Goal: Task Accomplishment & Management: Manage account settings

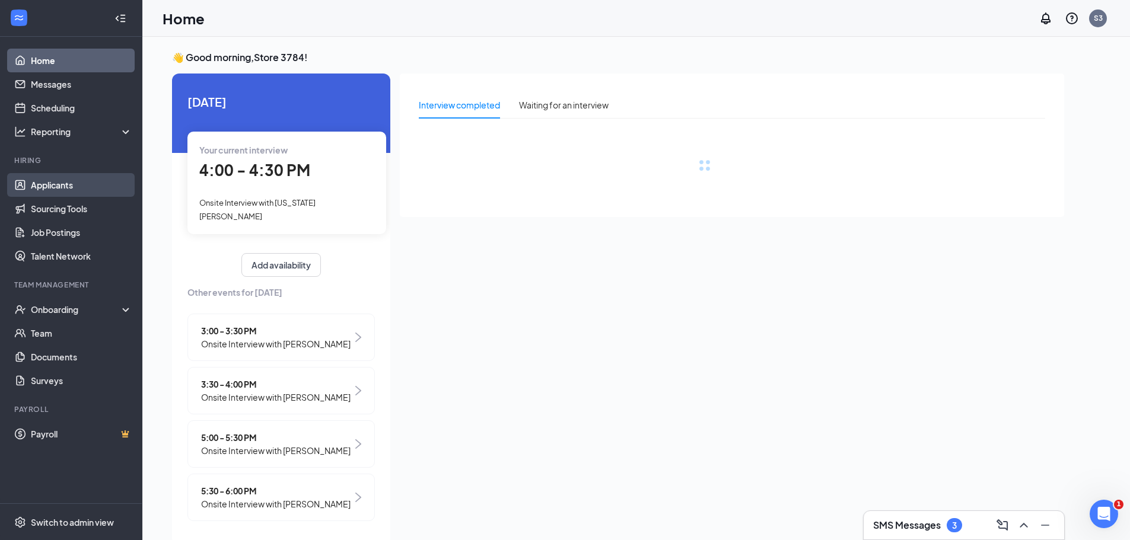
click at [103, 180] on link "Applicants" at bounding box center [81, 185] width 101 height 24
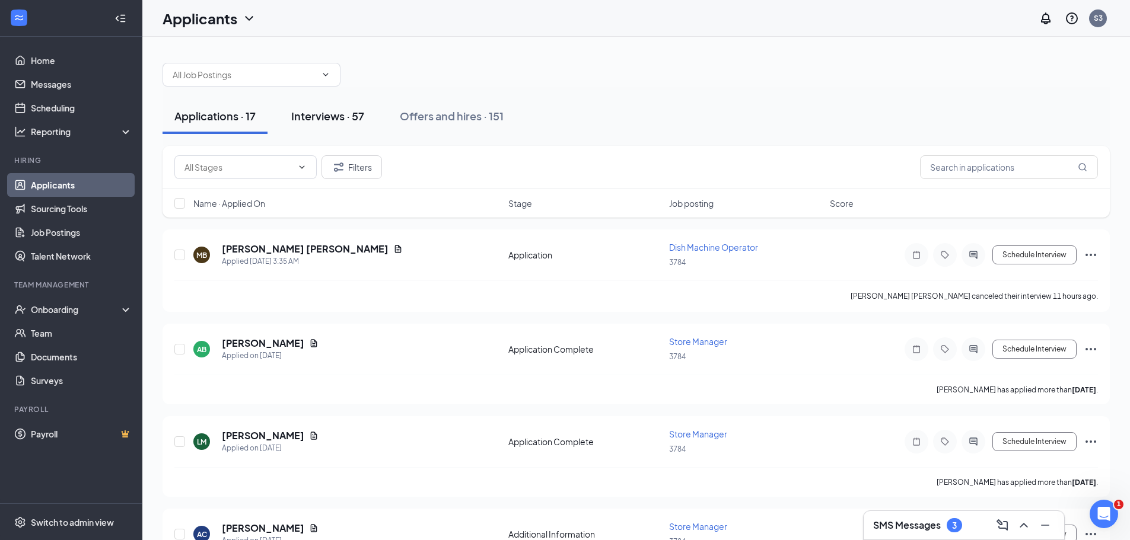
click at [327, 119] on div "Interviews · 57" at bounding box center [327, 116] width 73 height 15
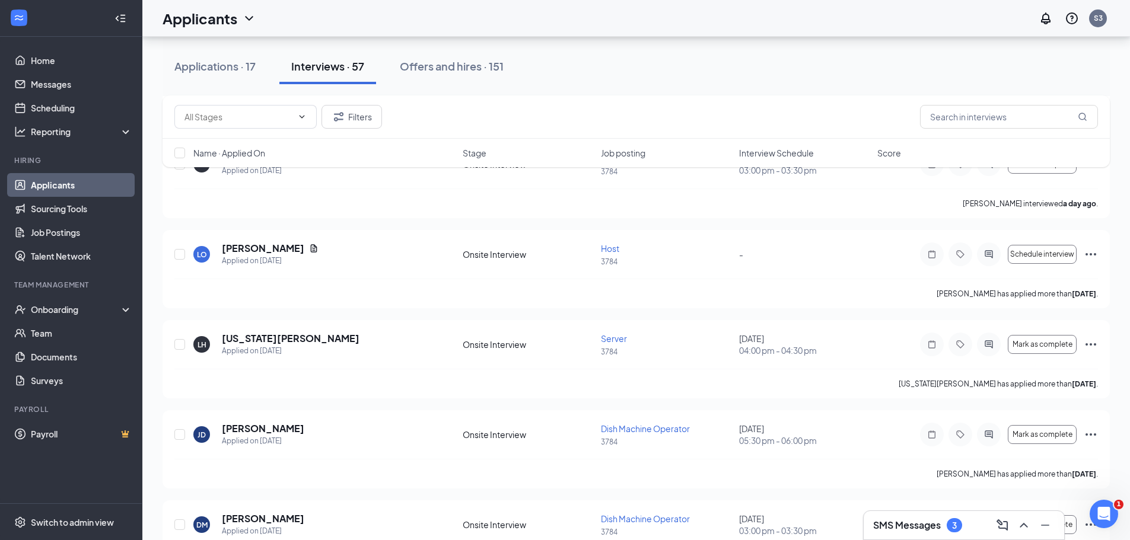
scroll to position [653, 0]
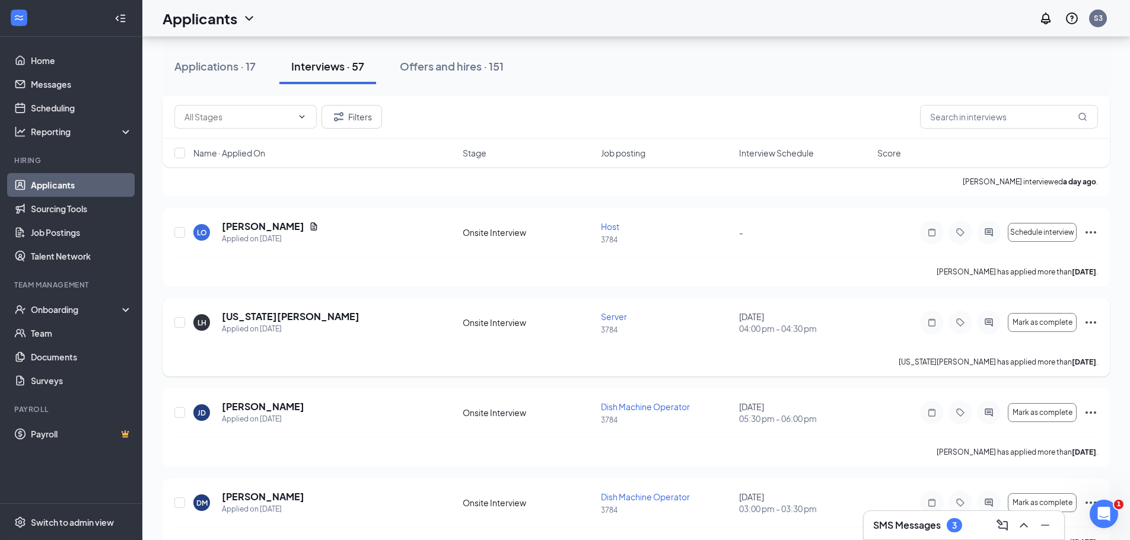
click at [1089, 322] on icon "Ellipses" at bounding box center [1091, 323] width 14 height 14
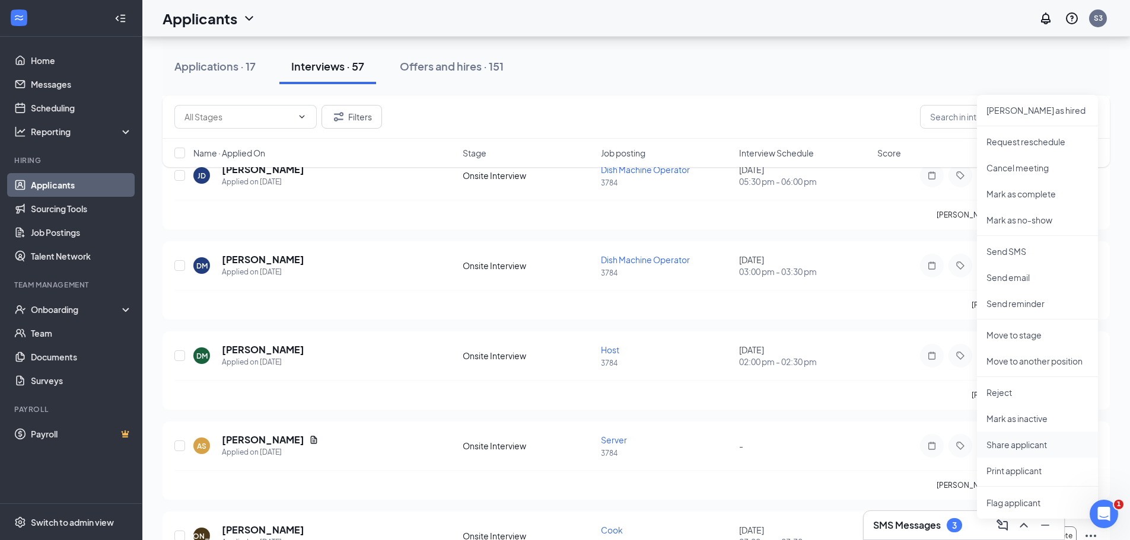
scroll to position [1068, 0]
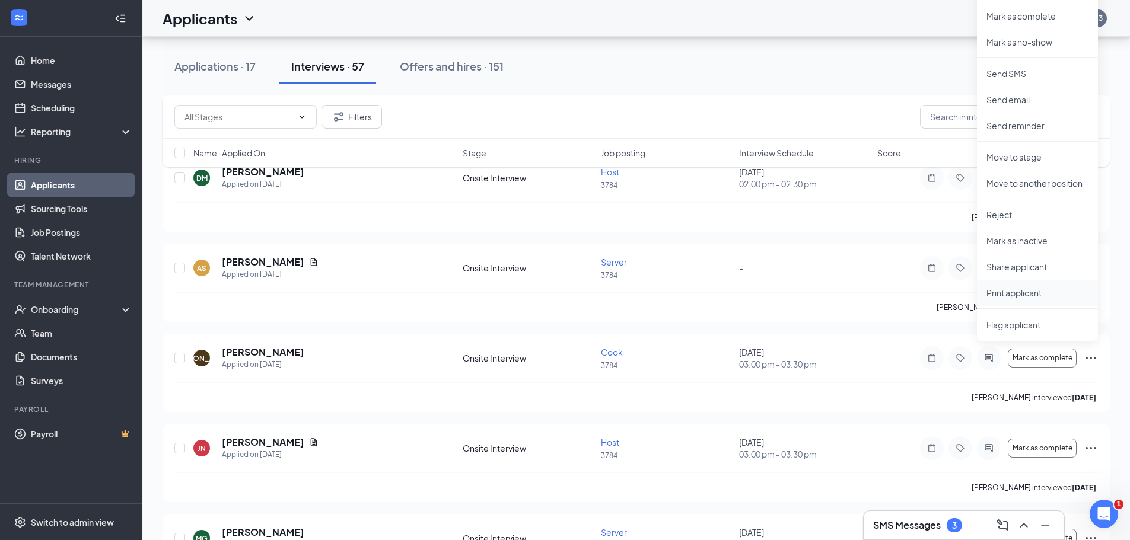
click at [1017, 297] on p "Print applicant" at bounding box center [1038, 293] width 102 height 12
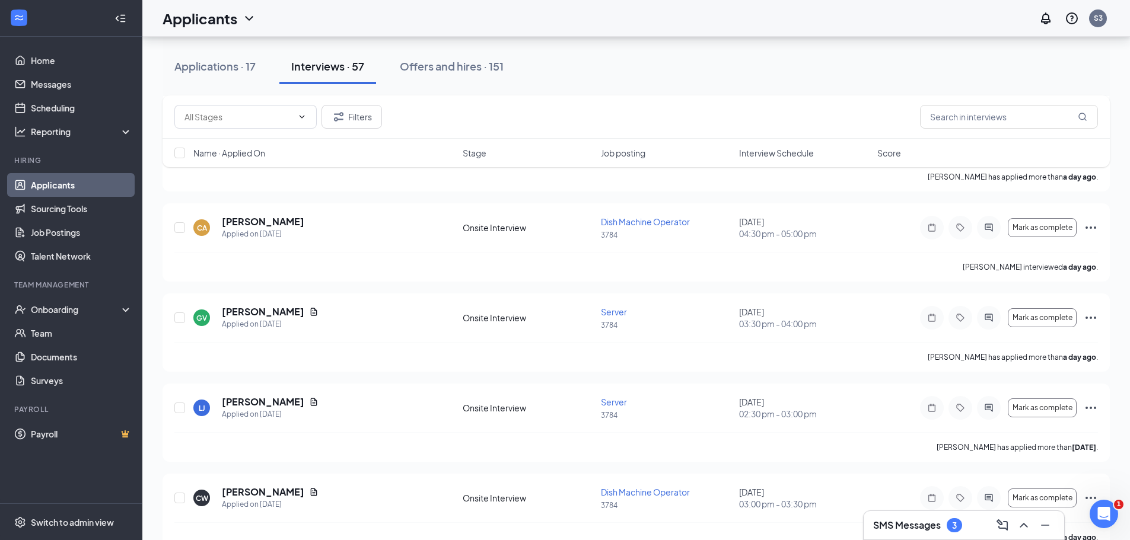
scroll to position [593, 0]
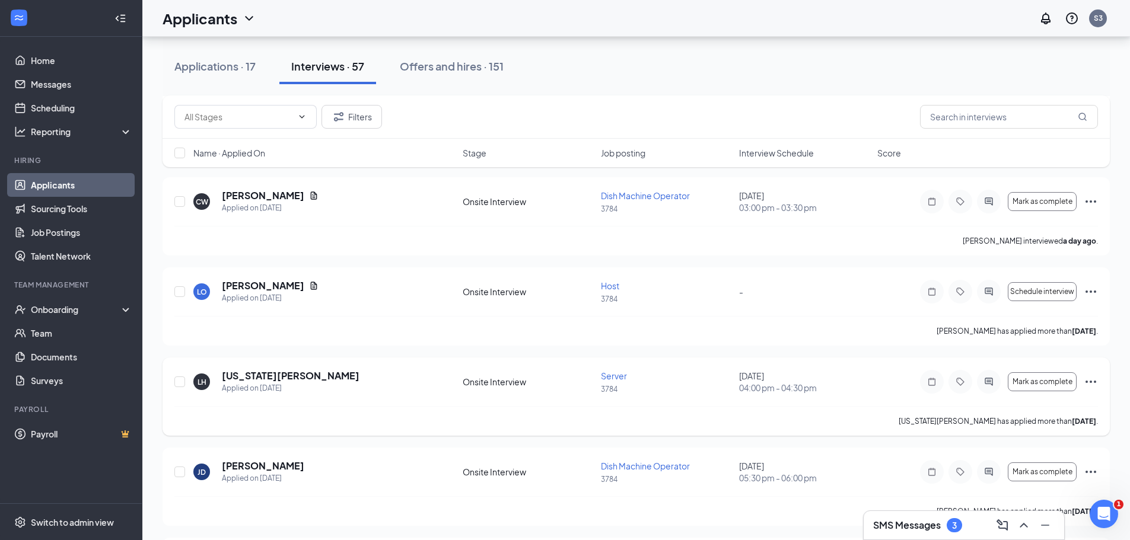
click at [1090, 378] on icon "Ellipses" at bounding box center [1091, 382] width 14 height 14
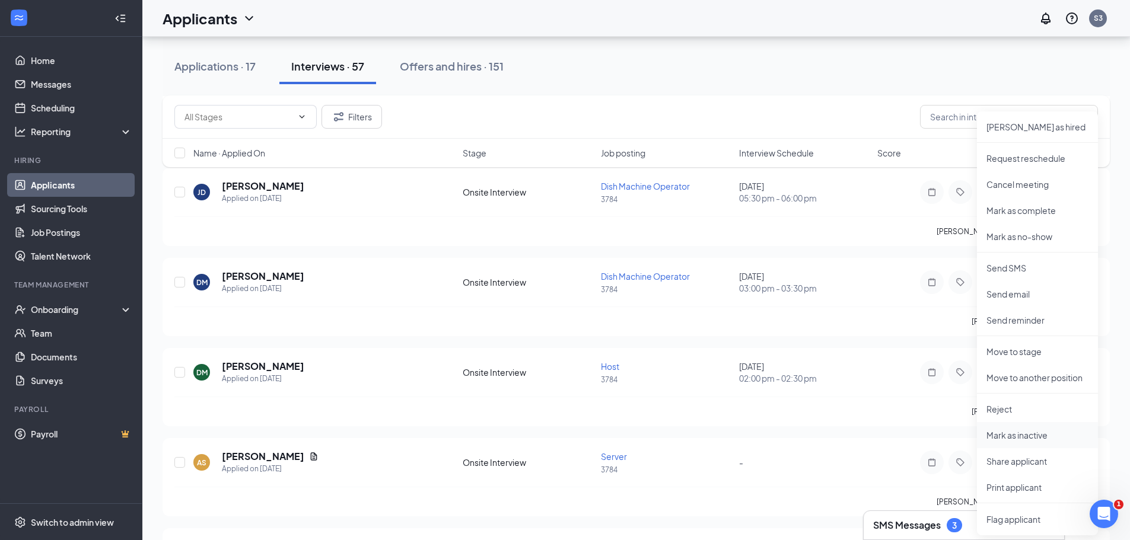
scroll to position [890, 0]
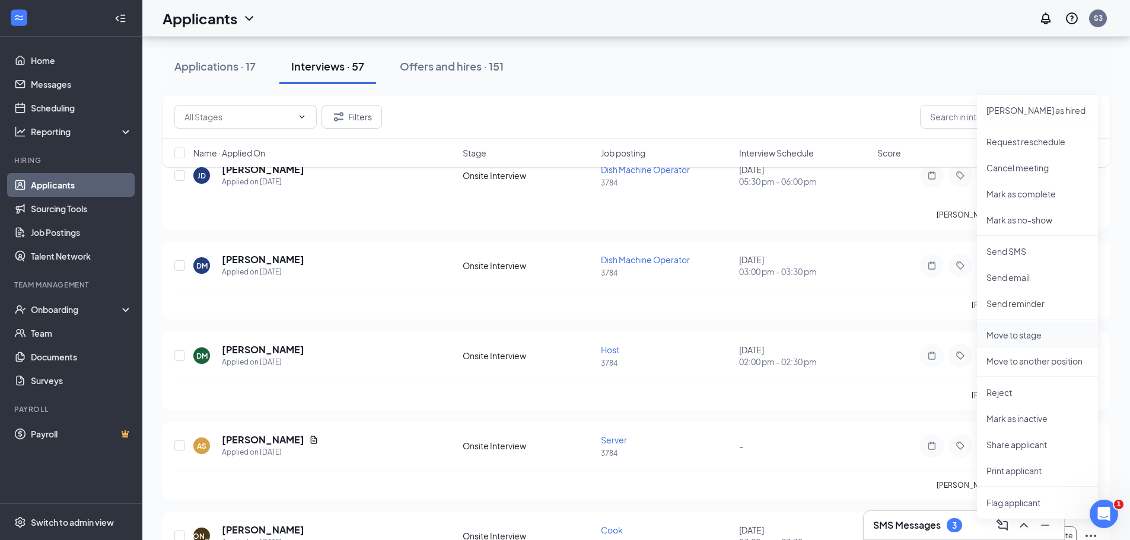
click at [1018, 338] on p "Move to stage" at bounding box center [1038, 335] width 102 height 12
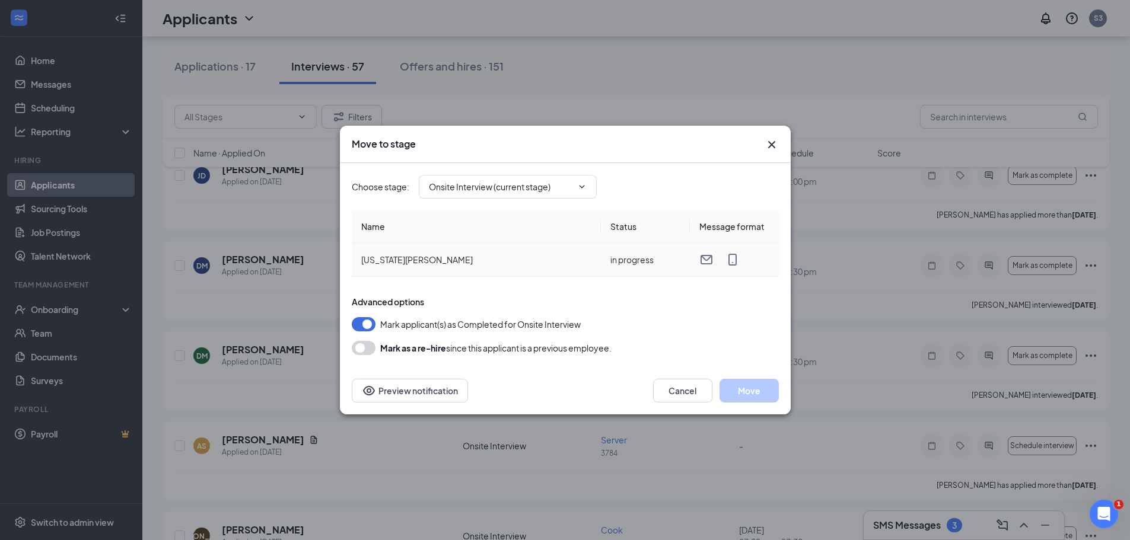
type input "Hiring Complete (final stage)"
click at [745, 394] on button "Move" at bounding box center [749, 391] width 59 height 24
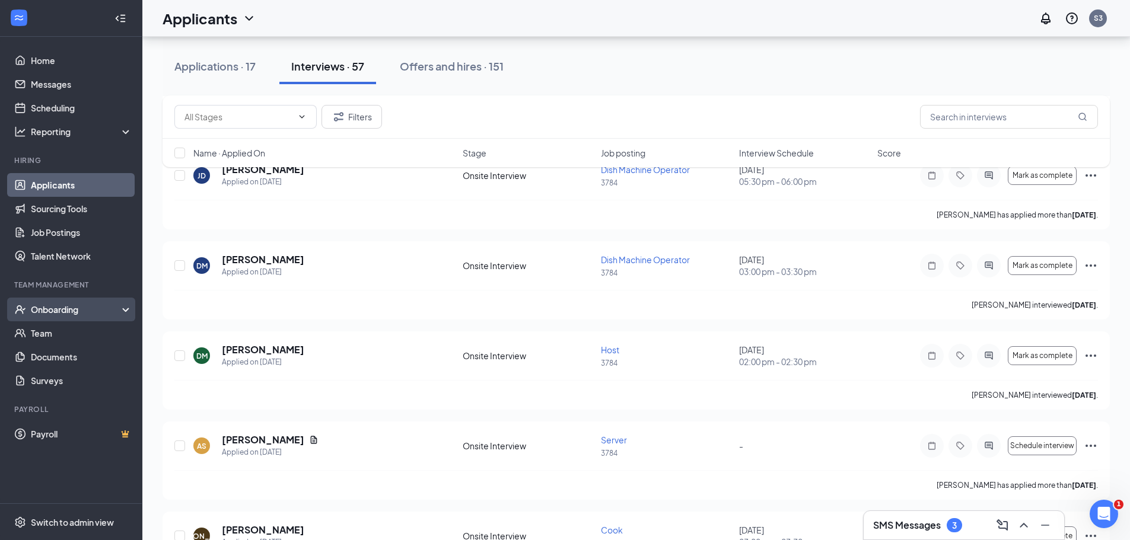
click at [68, 311] on div "Onboarding" at bounding box center [76, 310] width 91 height 12
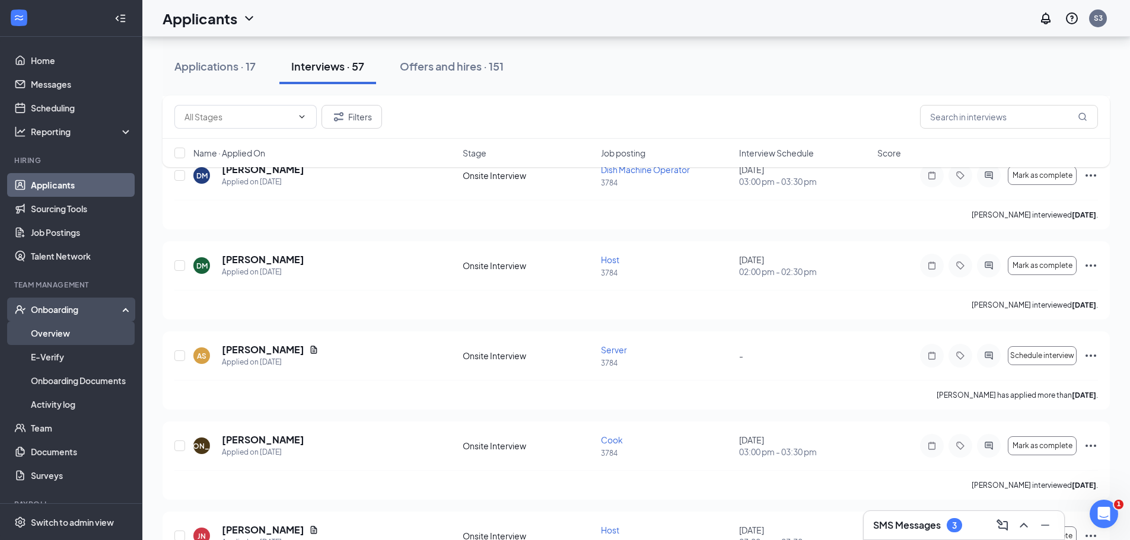
click at [74, 336] on link "Overview" at bounding box center [81, 334] width 101 height 24
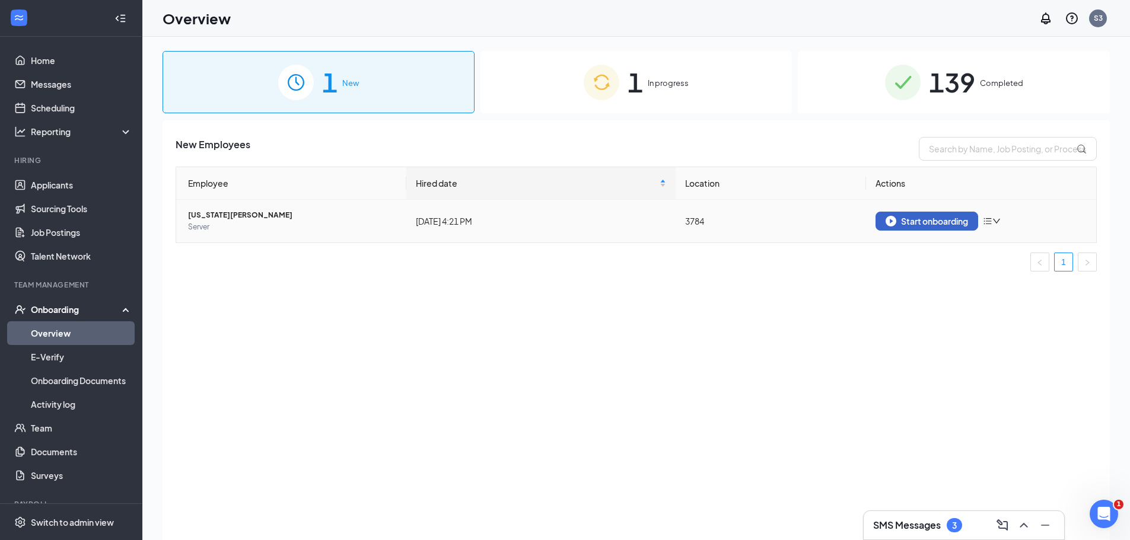
click at [953, 224] on div "Start onboarding" at bounding box center [927, 221] width 82 height 11
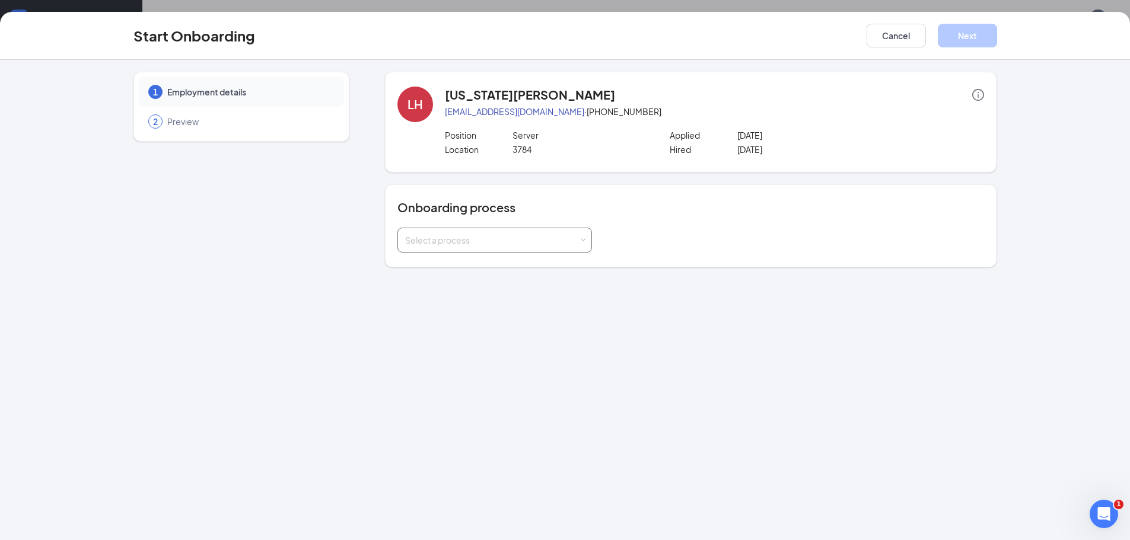
click at [487, 247] on div "Select a process" at bounding box center [494, 240] width 179 height 24
type input "ok"
click at [504, 264] on li "[US_STATE] Onboarding" at bounding box center [494, 265] width 195 height 21
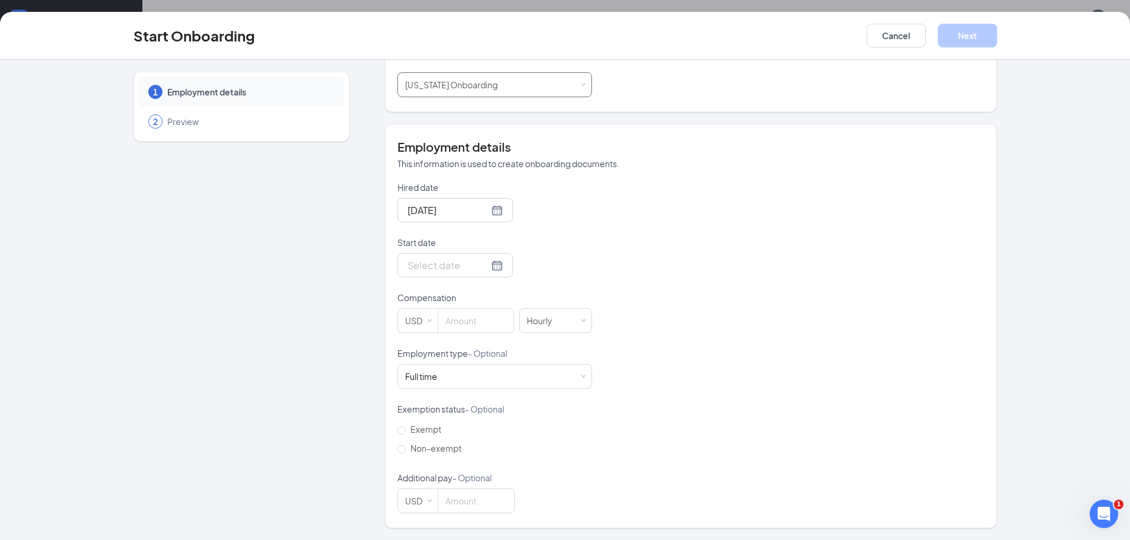
scroll to position [53, 0]
click at [443, 265] on input "Start date" at bounding box center [448, 265] width 81 height 15
click at [478, 367] on div "15" at bounding box center [479, 371] width 14 height 14
click at [463, 269] on input "[DATE]" at bounding box center [448, 265] width 81 height 15
type input "[DATE]"
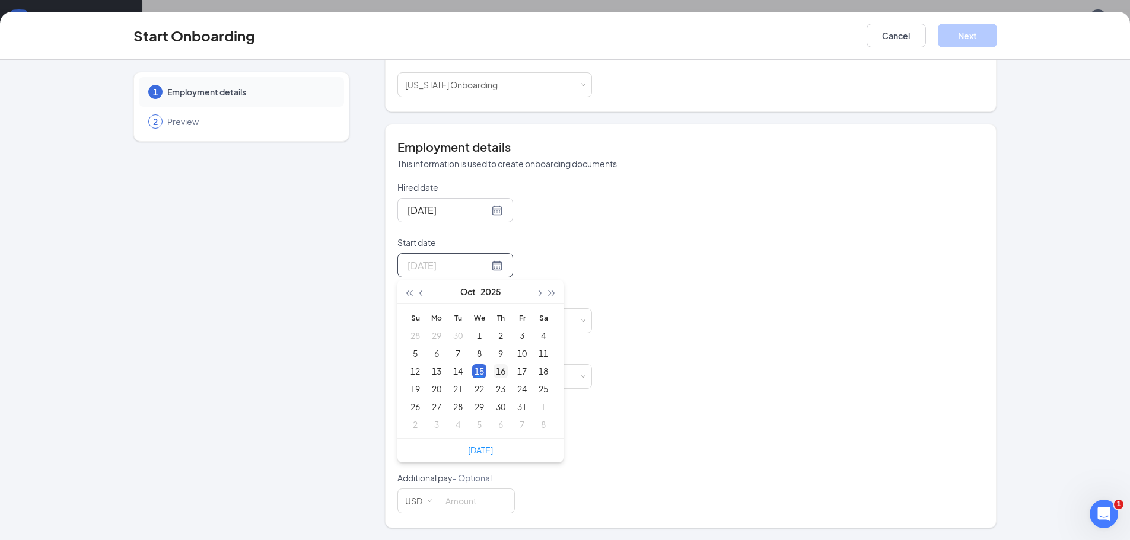
click at [494, 372] on div "16" at bounding box center [501, 371] width 14 height 14
click at [474, 328] on input at bounding box center [475, 321] width 75 height 24
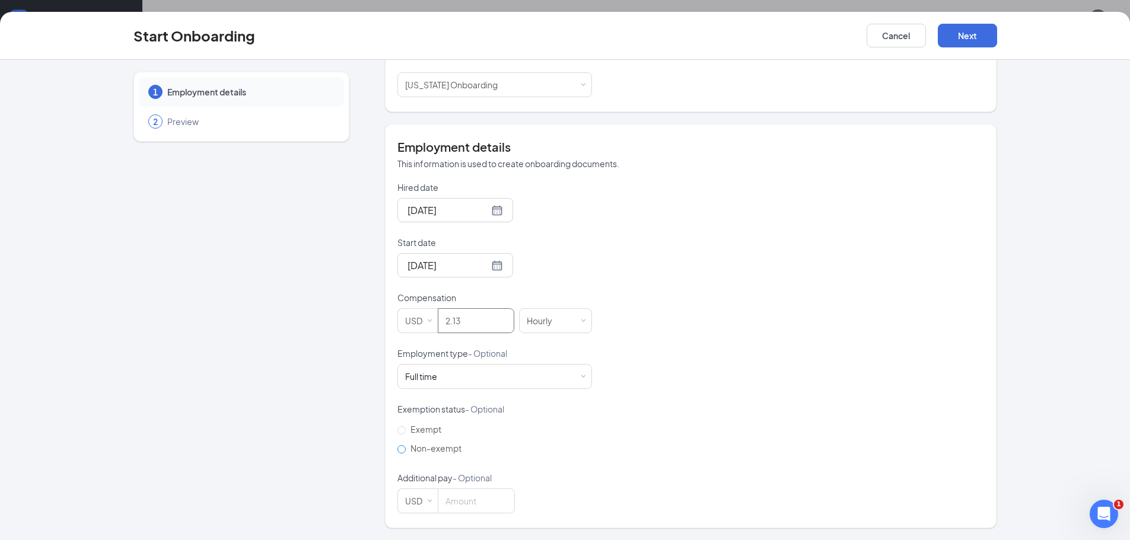
type input "2.13"
click at [437, 450] on span "Non-exempt" at bounding box center [436, 448] width 61 height 11
click at [406, 450] on input "Non-exempt" at bounding box center [401, 450] width 8 height 8
radio input "true"
click at [964, 40] on button "Next" at bounding box center [967, 36] width 59 height 24
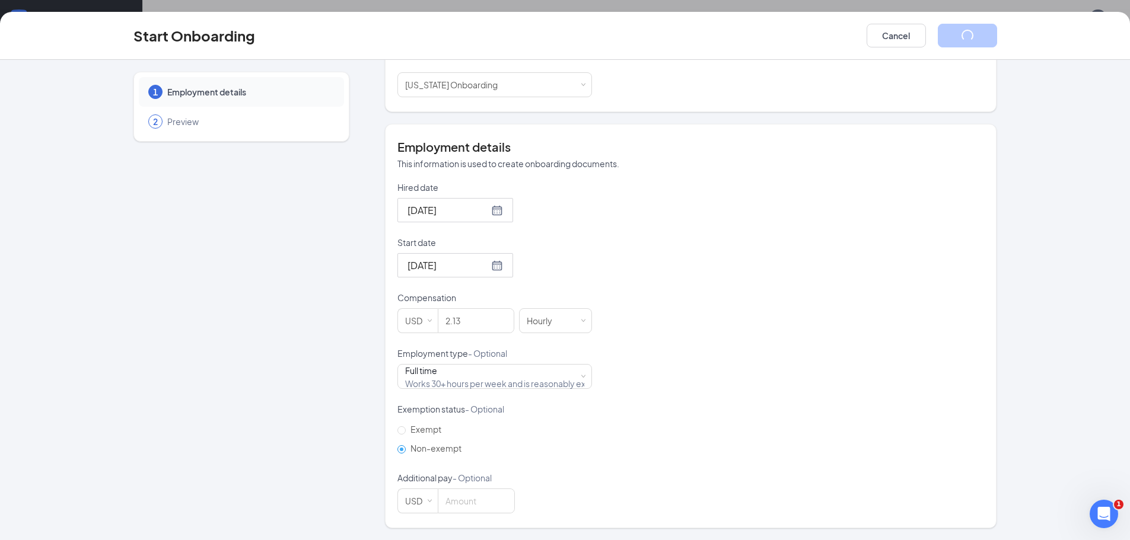
scroll to position [0, 0]
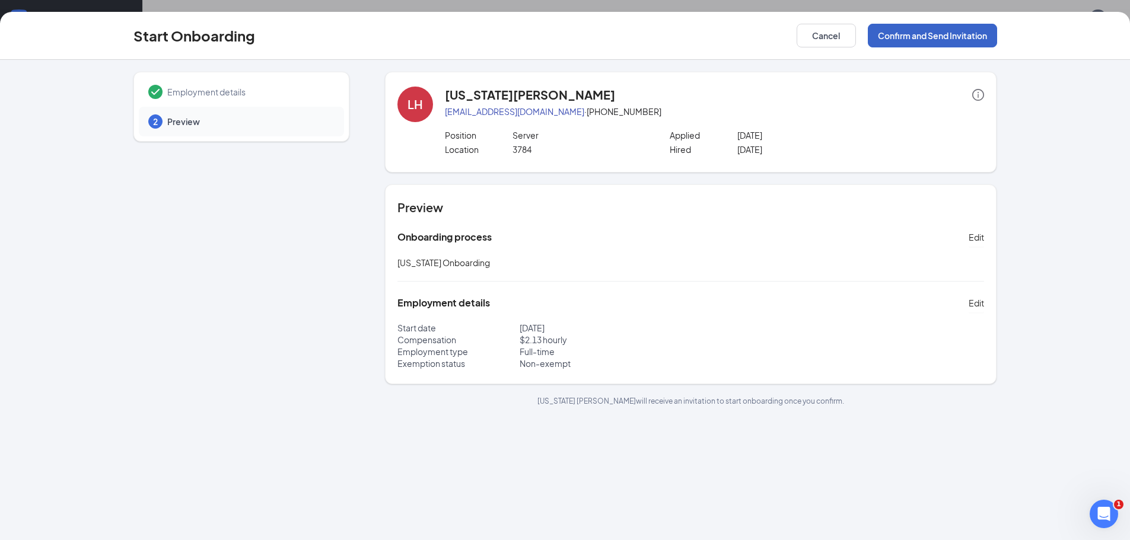
click at [937, 38] on button "Confirm and Send Invitation" at bounding box center [932, 36] width 129 height 24
